Goal: Transaction & Acquisition: Purchase product/service

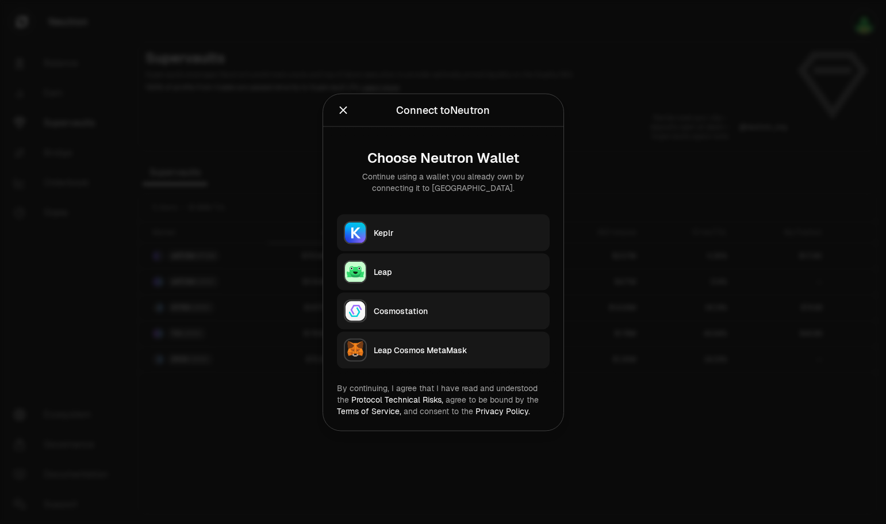
click at [479, 234] on div "Keplr" at bounding box center [458, 231] width 169 height 11
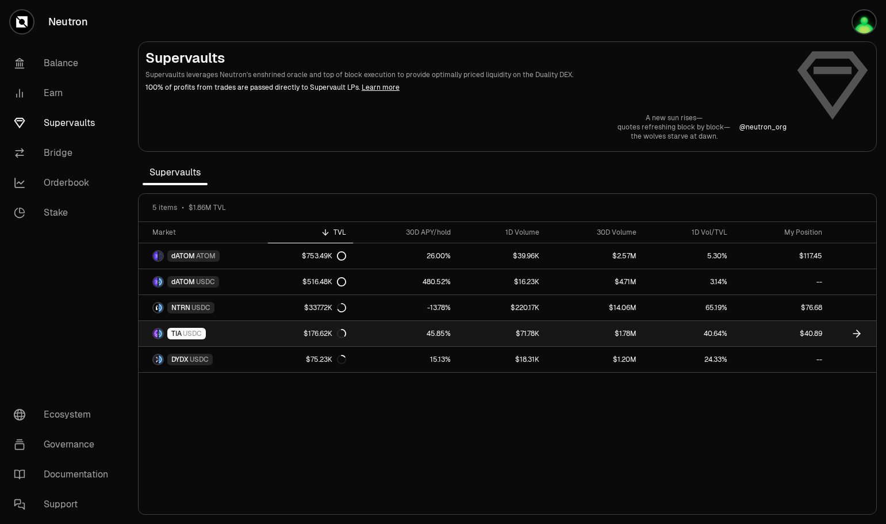
click at [422, 332] on link "45.85%" at bounding box center [405, 333] width 105 height 25
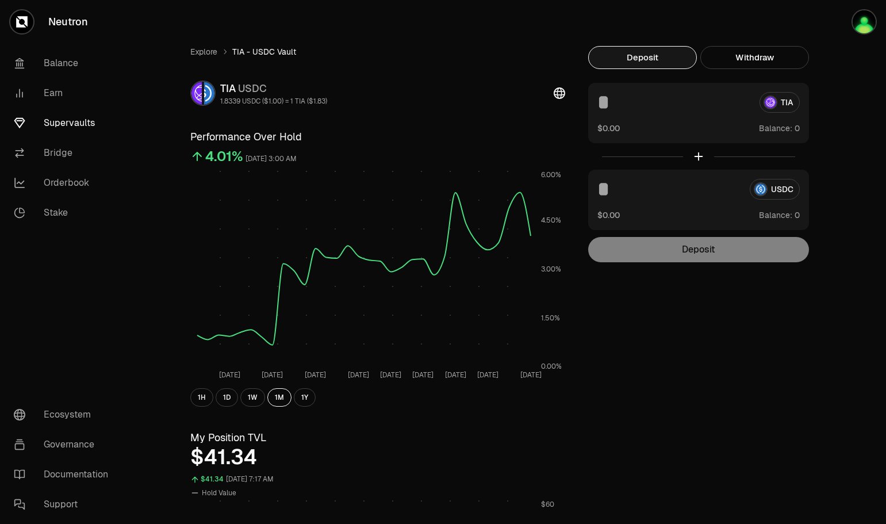
click at [694, 252] on div "Deposit" at bounding box center [698, 249] width 221 height 25
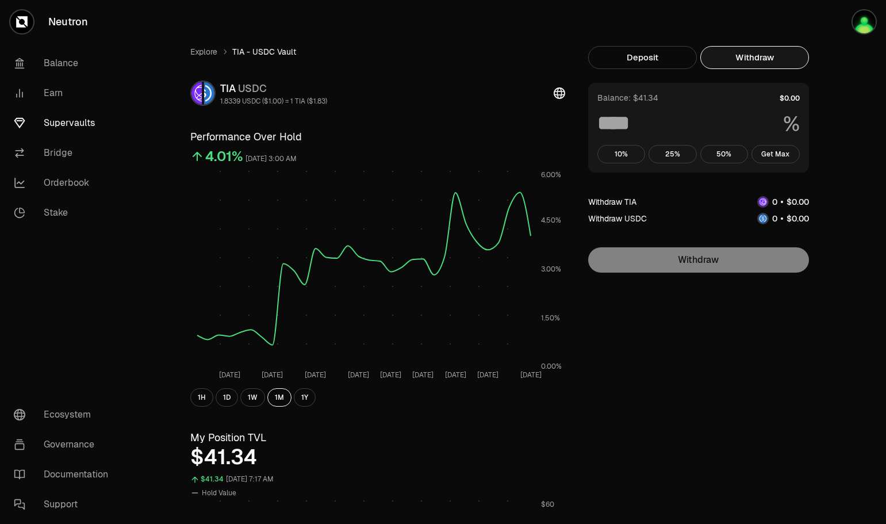
click at [768, 58] on button "Withdraw" at bounding box center [754, 57] width 109 height 23
click at [863, 21] on img "button" at bounding box center [863, 21] width 23 height 23
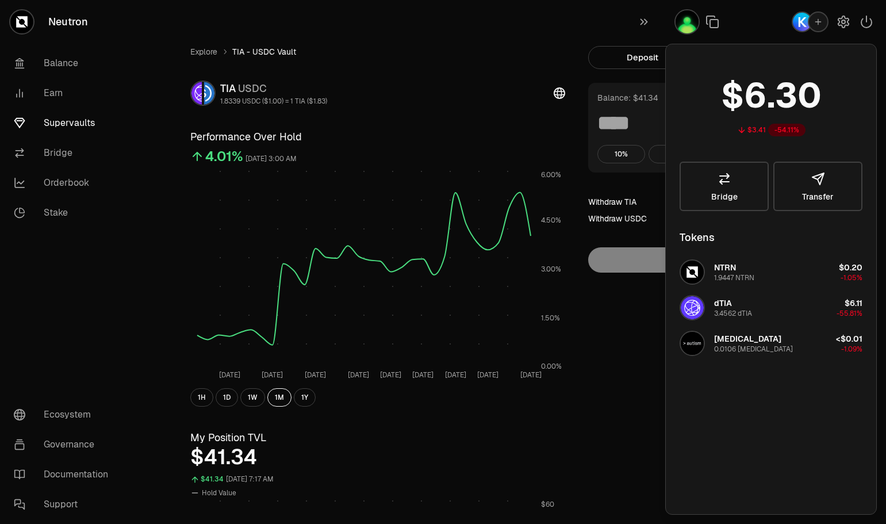
click at [867, 17] on icon "button" at bounding box center [866, 21] width 10 height 11
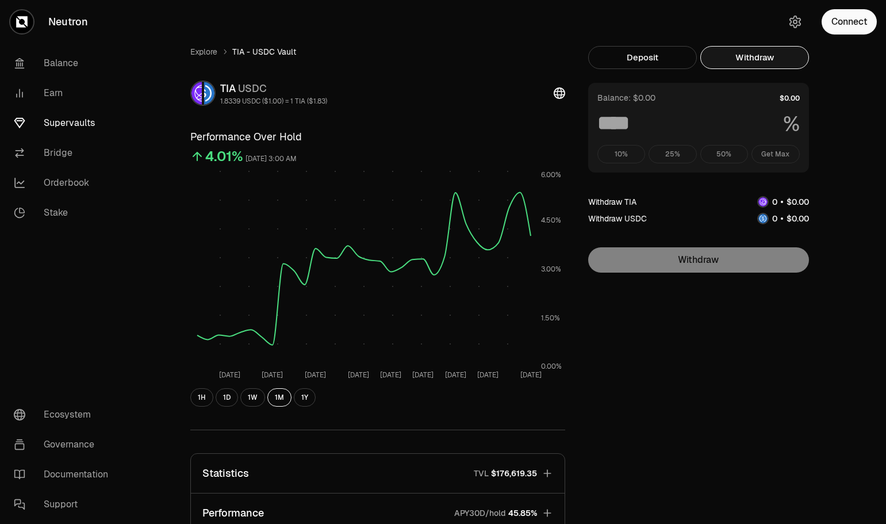
click at [850, 22] on button "Connect" at bounding box center [848, 21] width 55 height 25
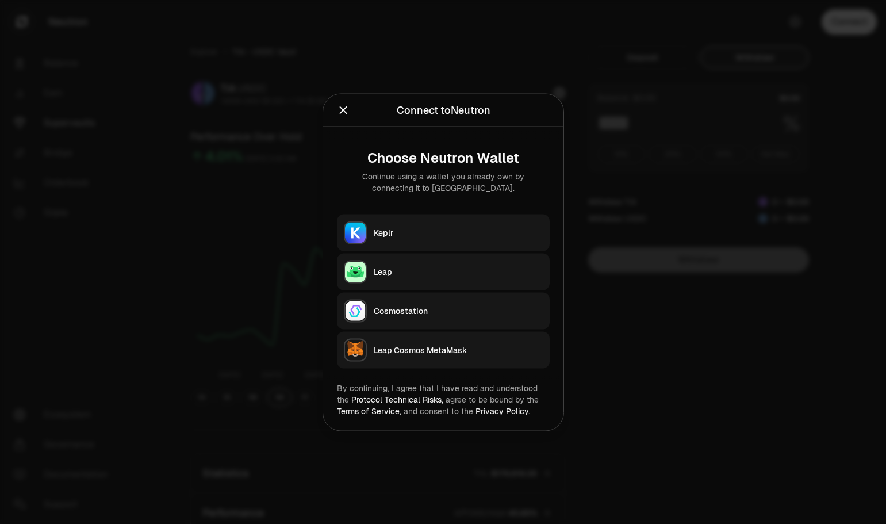
click at [406, 230] on div "Keplr" at bounding box center [458, 231] width 169 height 11
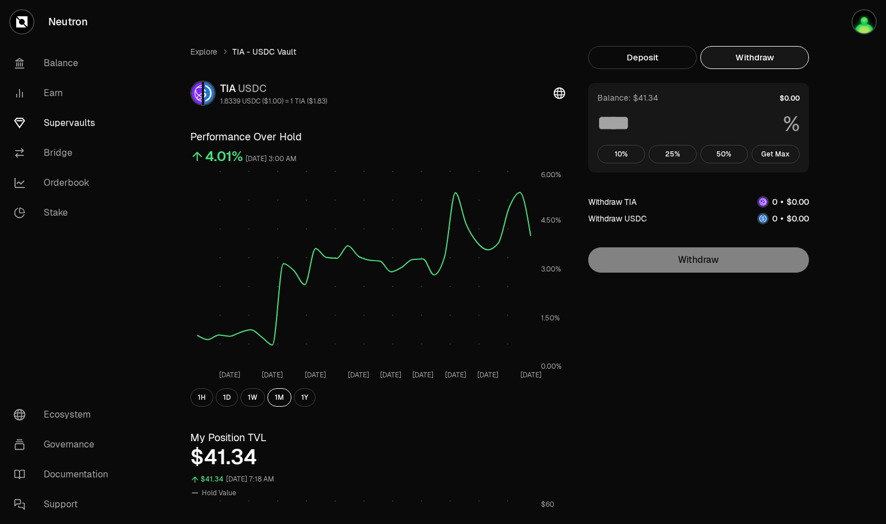
click at [771, 159] on button "Get Max" at bounding box center [775, 154] width 48 height 18
type input "***"
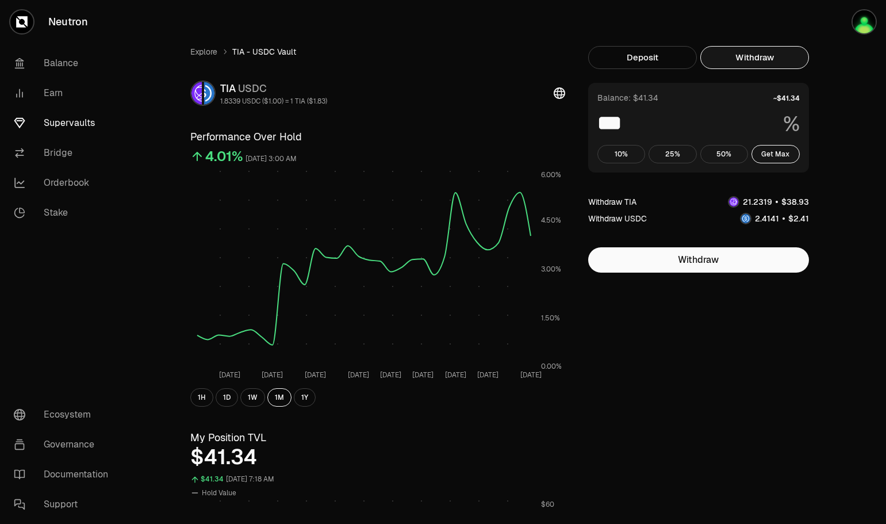
click at [614, 56] on button "Deposit" at bounding box center [642, 57] width 109 height 23
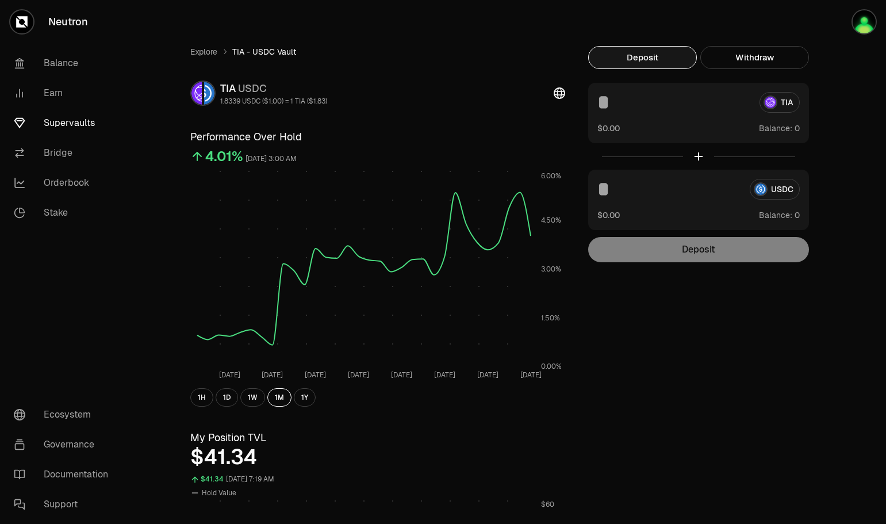
click at [697, 156] on div at bounding box center [698, 156] width 221 height 26
click at [624, 100] on input at bounding box center [673, 102] width 153 height 21
type input "*"
click at [786, 101] on div "TIA" at bounding box center [698, 102] width 202 height 21
click at [788, 130] on button "Use Max" at bounding box center [783, 127] width 33 height 11
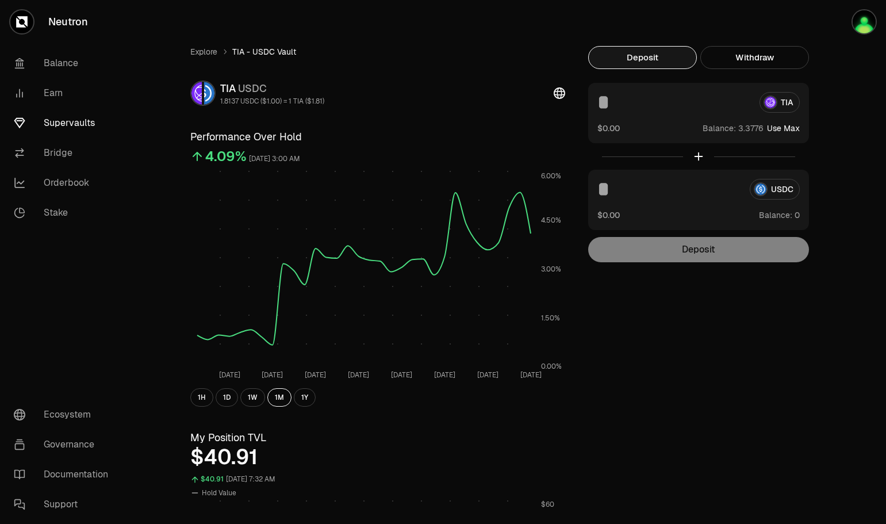
type input "********"
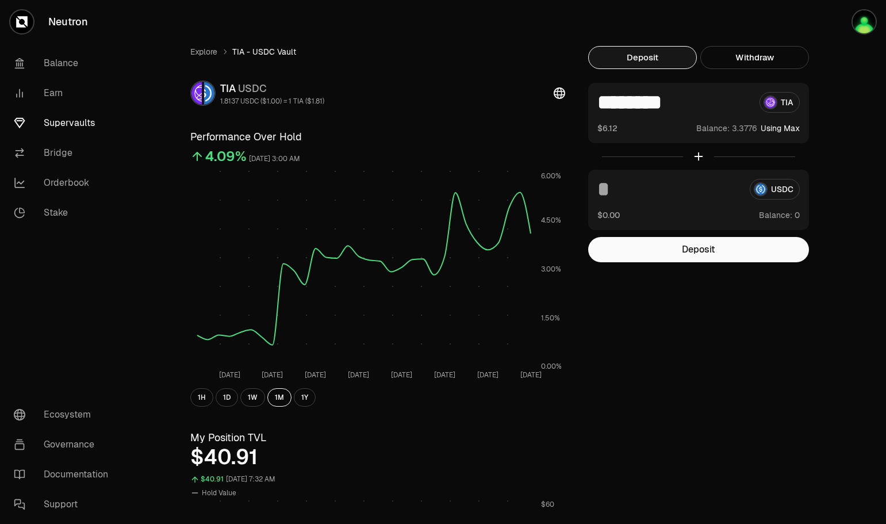
click at [686, 253] on button "Deposit" at bounding box center [698, 249] width 221 height 25
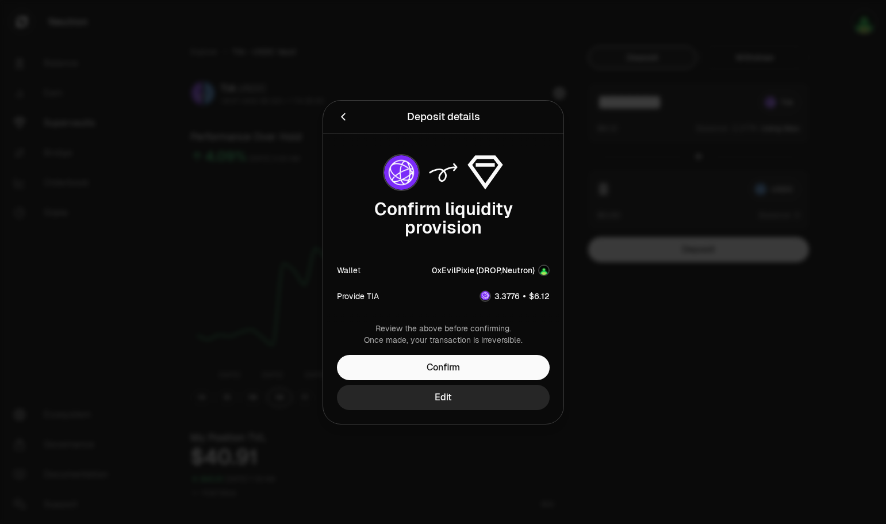
click at [344, 118] on icon "Back" at bounding box center [343, 116] width 13 height 13
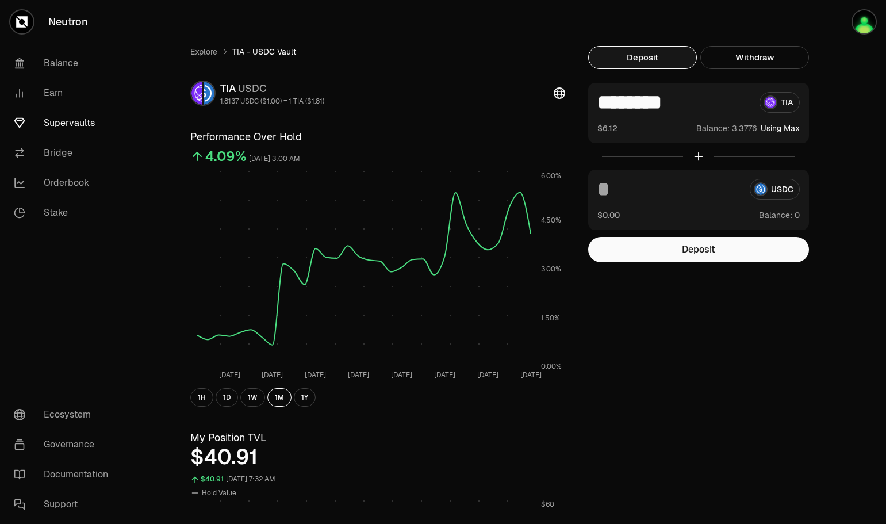
click at [693, 244] on button "Deposit" at bounding box center [698, 249] width 221 height 25
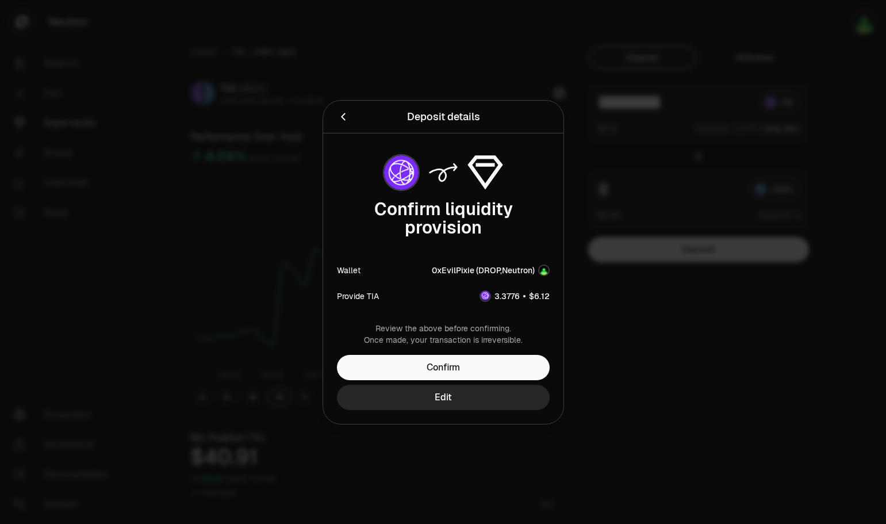
click at [434, 364] on button "Confirm" at bounding box center [443, 367] width 213 height 25
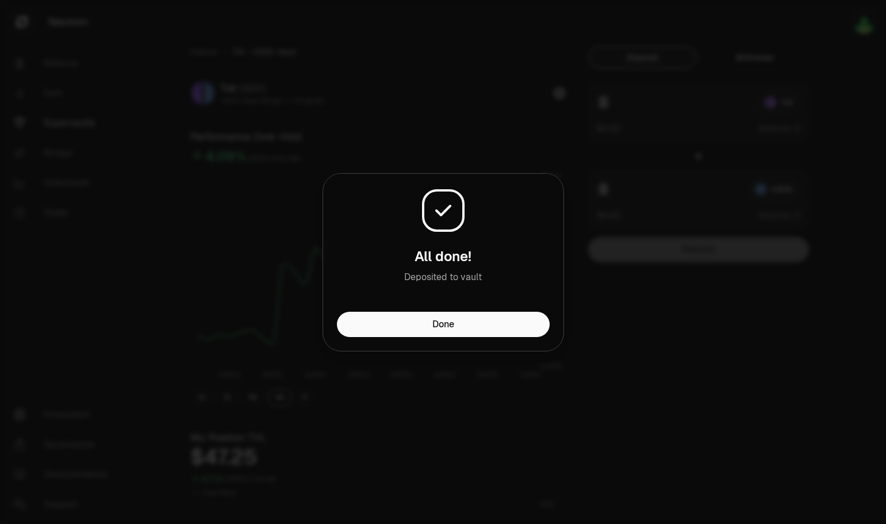
click at [449, 317] on button "Done" at bounding box center [443, 323] width 213 height 25
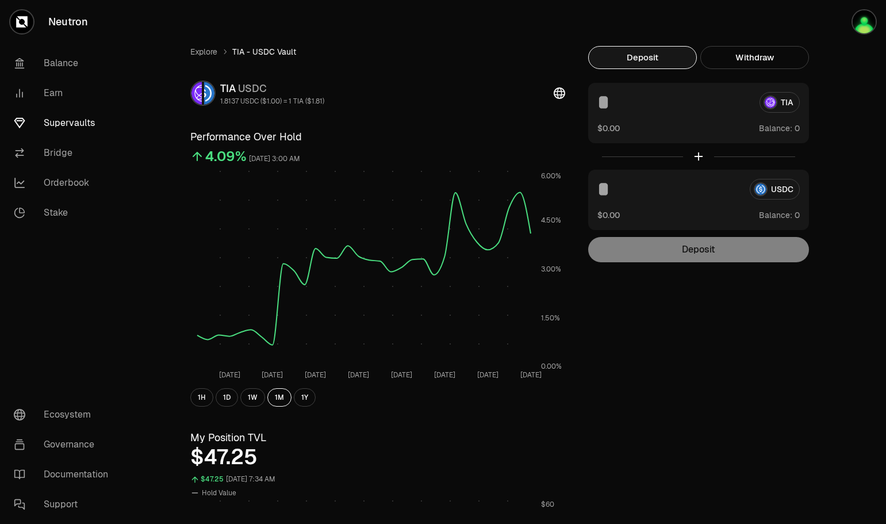
click at [79, 121] on link "Supervaults" at bounding box center [65, 123] width 120 height 30
